Goal: Transaction & Acquisition: Purchase product/service

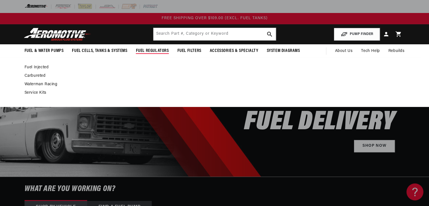
click at [37, 68] on link "Fuel Injected" at bounding box center [212, 67] width 374 height 5
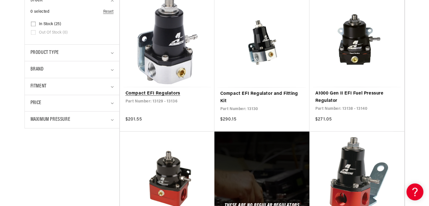
scroll to position [169, 0]
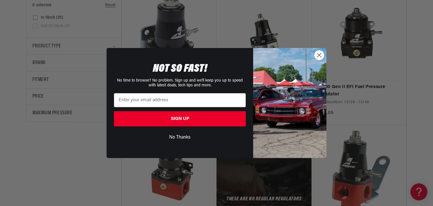
click at [319, 55] on icon "Close dialog" at bounding box center [319, 55] width 4 height 4
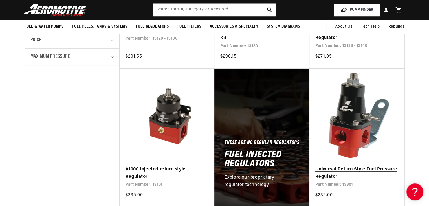
scroll to position [141, 0]
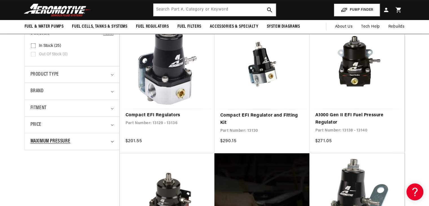
click at [70, 143] on span "Maximum Pressure" at bounding box center [50, 141] width 40 height 8
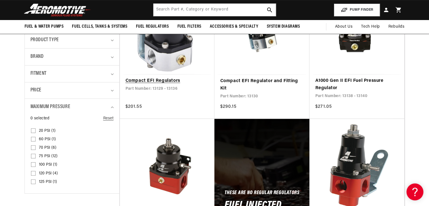
scroll to position [169, 0]
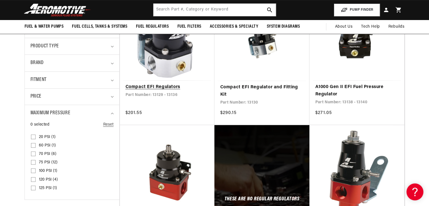
click at [164, 87] on link "Compact EFI Regulators" at bounding box center [166, 86] width 83 height 7
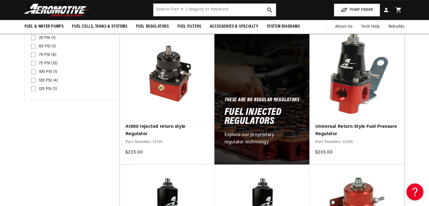
scroll to position [254, 0]
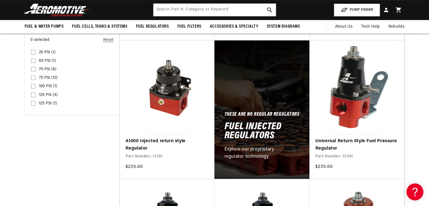
click at [44, 60] on span "60 PSI (1)" at bounding box center [47, 60] width 17 height 5
click at [36, 60] on input "60 PSI (1) 60 PSI (1 product)" at bounding box center [33, 61] width 5 height 5
checkbox input "true"
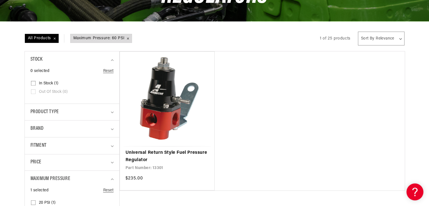
scroll to position [113, 0]
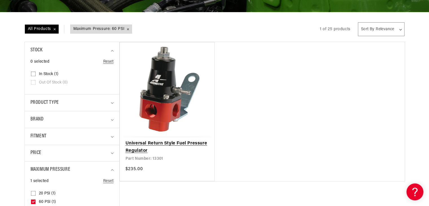
click at [196, 140] on link "Universal Return Style Fuel Pressure Regulator" at bounding box center [166, 147] width 83 height 14
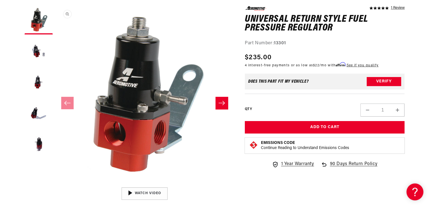
scroll to position [85, 0]
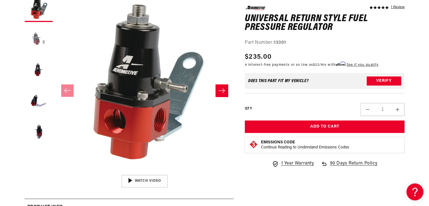
click at [36, 42] on button "Load image 2 in gallery view" at bounding box center [39, 39] width 28 height 28
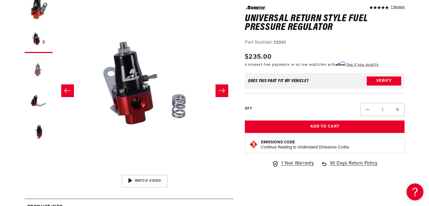
click at [39, 71] on button "Load image 3 in gallery view" at bounding box center [39, 70] width 28 height 28
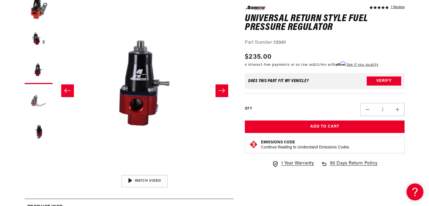
click at [38, 98] on button "Load image 4 in gallery view" at bounding box center [39, 101] width 28 height 28
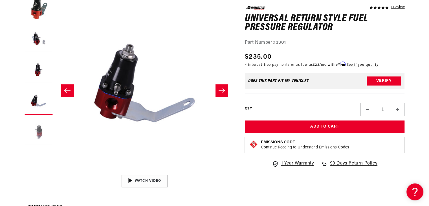
click at [39, 134] on button "Load image 5 in gallery view" at bounding box center [39, 132] width 28 height 28
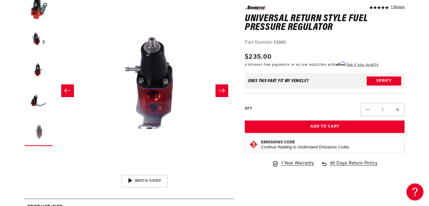
scroll to position [0, 712]
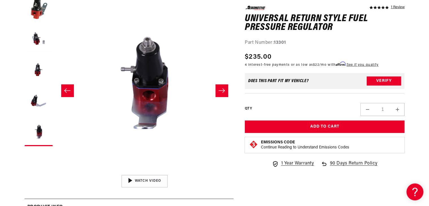
click at [68, 87] on button "Slide left" at bounding box center [67, 90] width 12 height 12
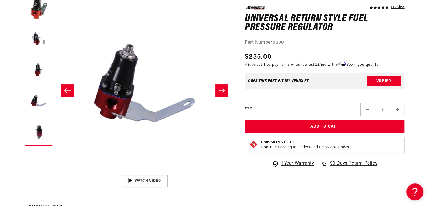
click at [68, 87] on button "Slide left" at bounding box center [67, 90] width 12 height 12
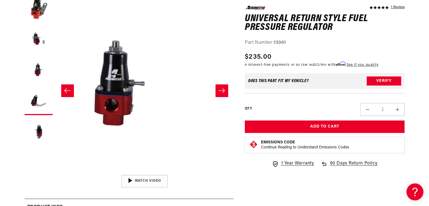
click at [68, 87] on button "Slide left" at bounding box center [67, 90] width 12 height 12
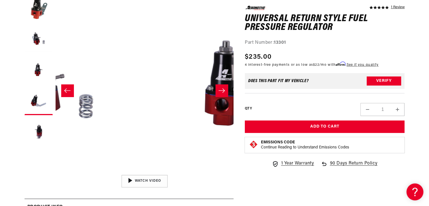
click at [68, 87] on button "Slide left" at bounding box center [67, 90] width 12 height 12
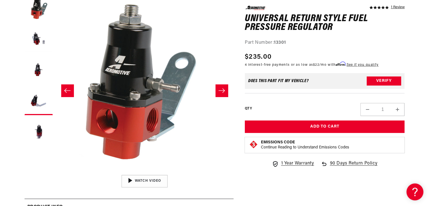
click at [68, 87] on button "Slide left" at bounding box center [67, 90] width 12 height 12
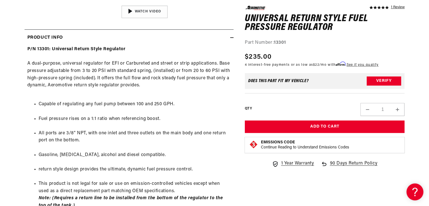
scroll to position [282, 0]
